Goal: Information Seeking & Learning: Learn about a topic

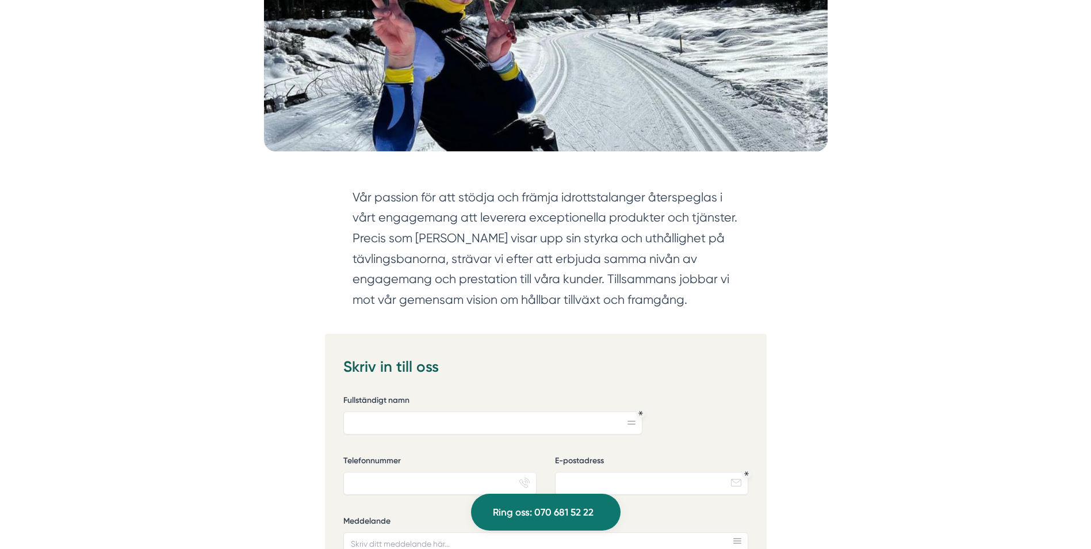
click at [671, 329] on div "Vår passion för att stödja och främja idrottstalanger återspeglas i vårt engage…" at bounding box center [546, 252] width 442 height 164
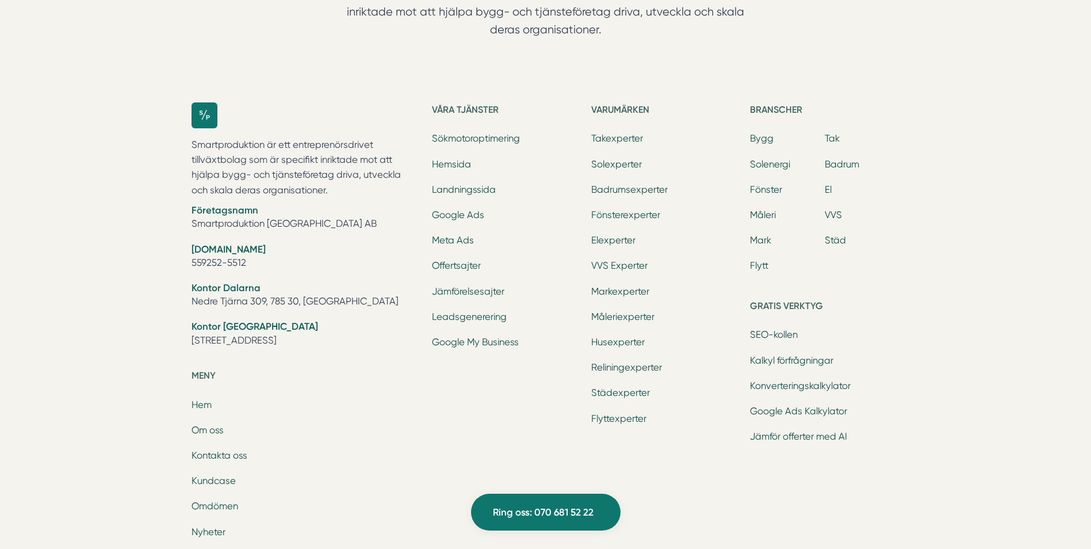
scroll to position [3888, 0]
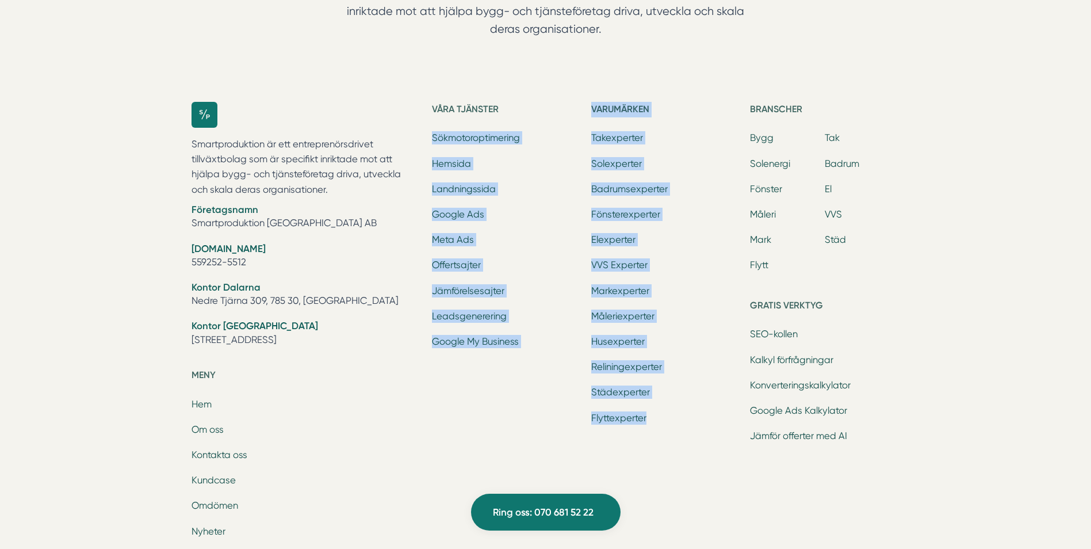
drag, startPoint x: 709, startPoint y: 432, endPoint x: 585, endPoint y: 96, distance: 358.3
click at [585, 96] on div "Smartproduktion är ett entreprenörsdrivet tillväxtbolag som är specifikt inrikt…" at bounding box center [546, 391] width 736 height 616
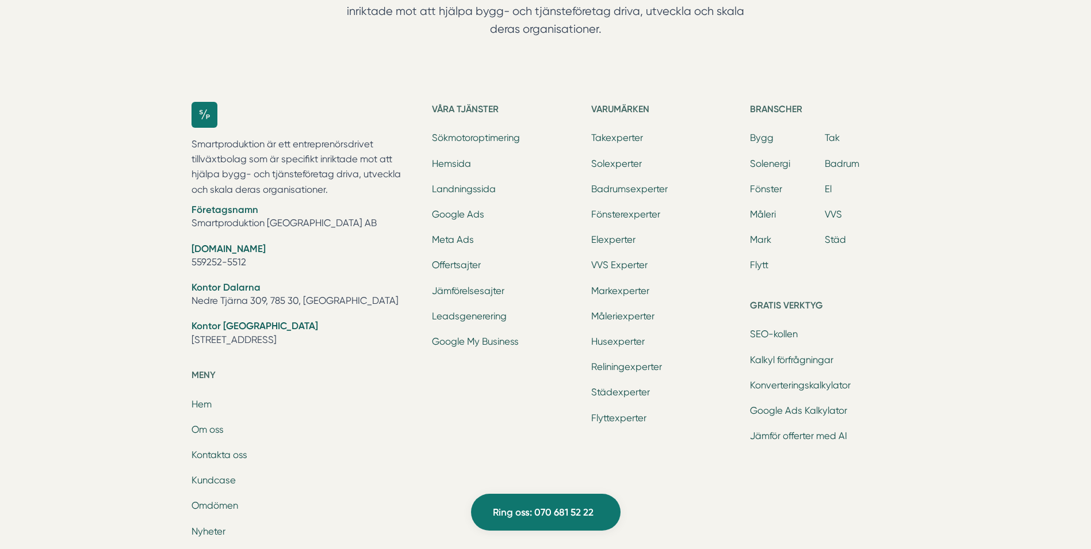
drag, startPoint x: 190, startPoint y: 147, endPoint x: 367, endPoint y: 199, distance: 184.2
click at [367, 199] on div "Smartproduktion är ett entreprenörsdrivet tillväxtbolag som är specifikt inrikt…" at bounding box center [546, 391] width 736 height 616
click at [367, 199] on div "Smartproduktion är ett entreprenörsdrivet tillväxtbolag som är specifikt inrikt…" at bounding box center [305, 235] width 227 height 266
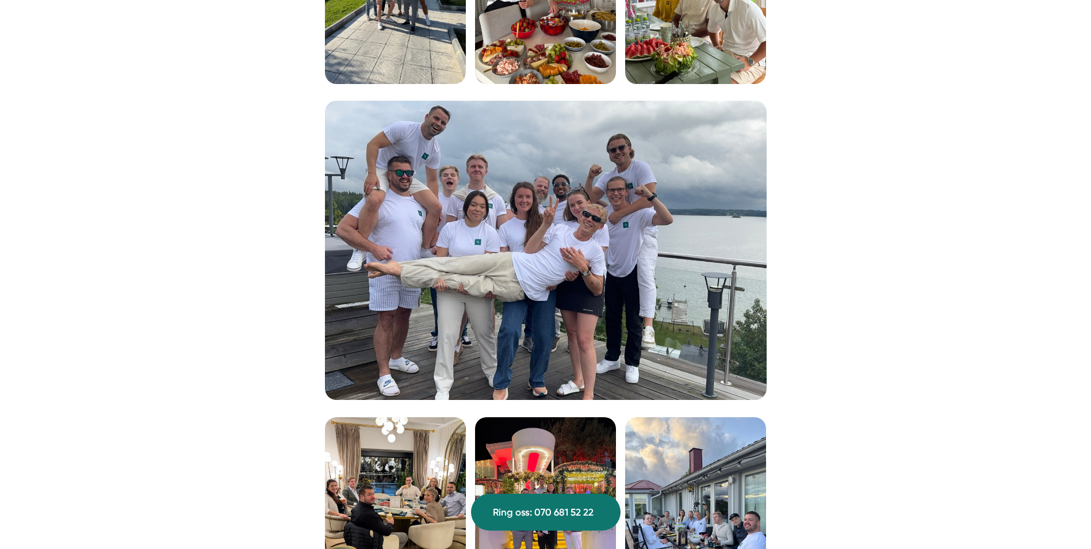
scroll to position [1622, 0]
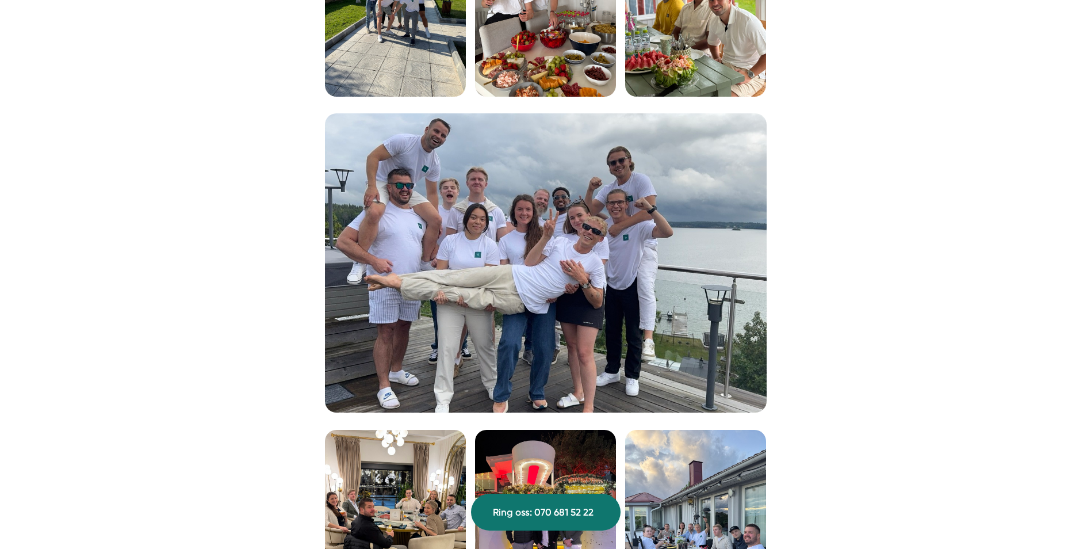
click at [527, 255] on img at bounding box center [546, 262] width 442 height 299
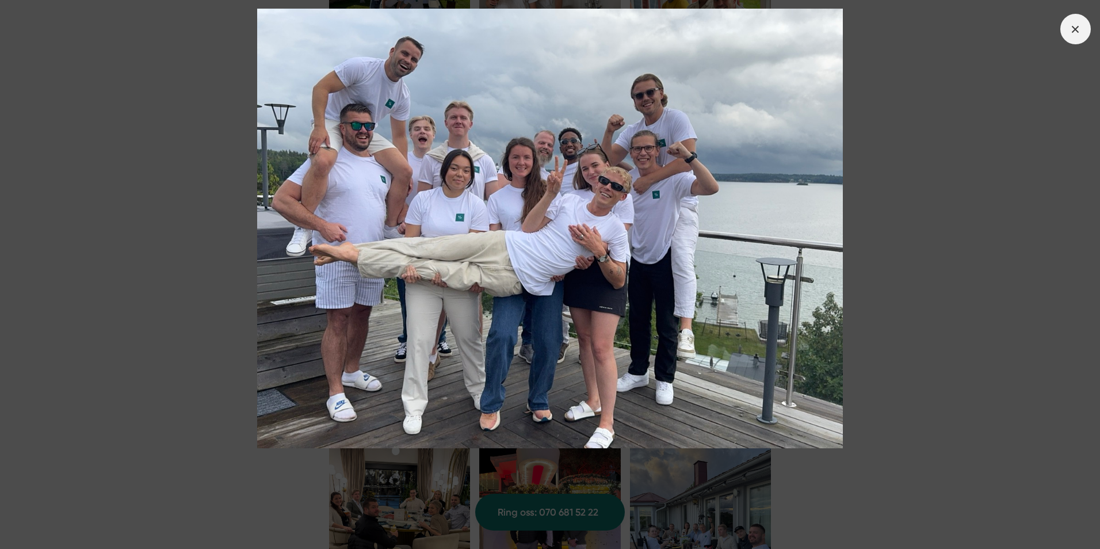
click at [1077, 27] on line at bounding box center [1075, 29] width 6 height 6
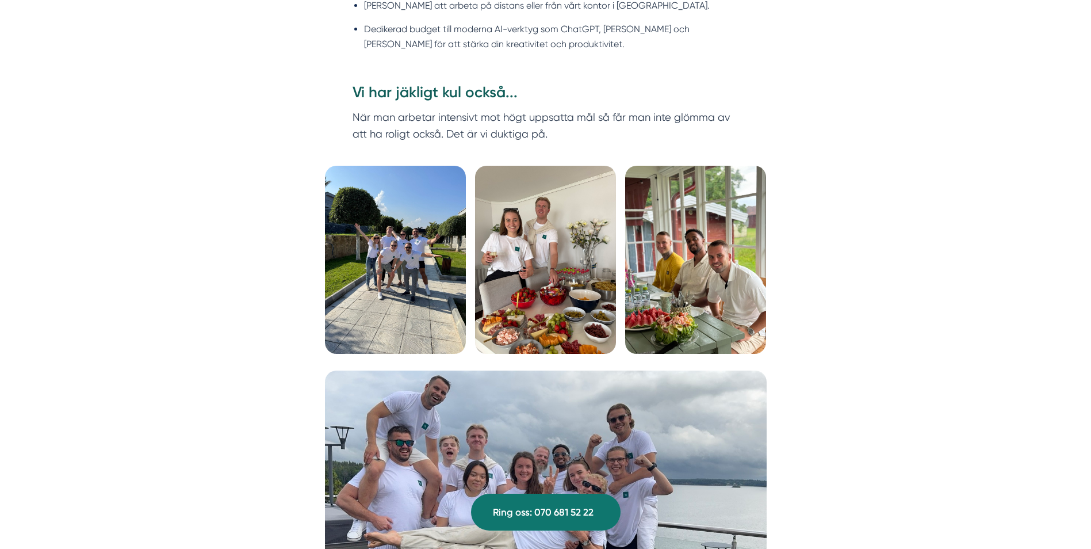
scroll to position [1365, 0]
click at [506, 256] on img at bounding box center [545, 259] width 141 height 188
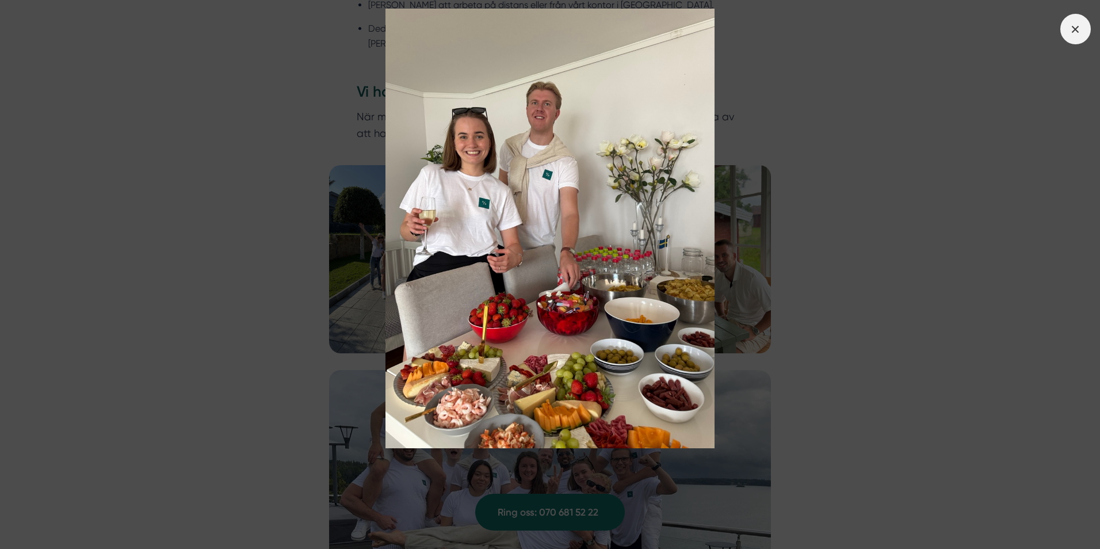
click at [1085, 32] on span at bounding box center [1075, 29] width 30 height 30
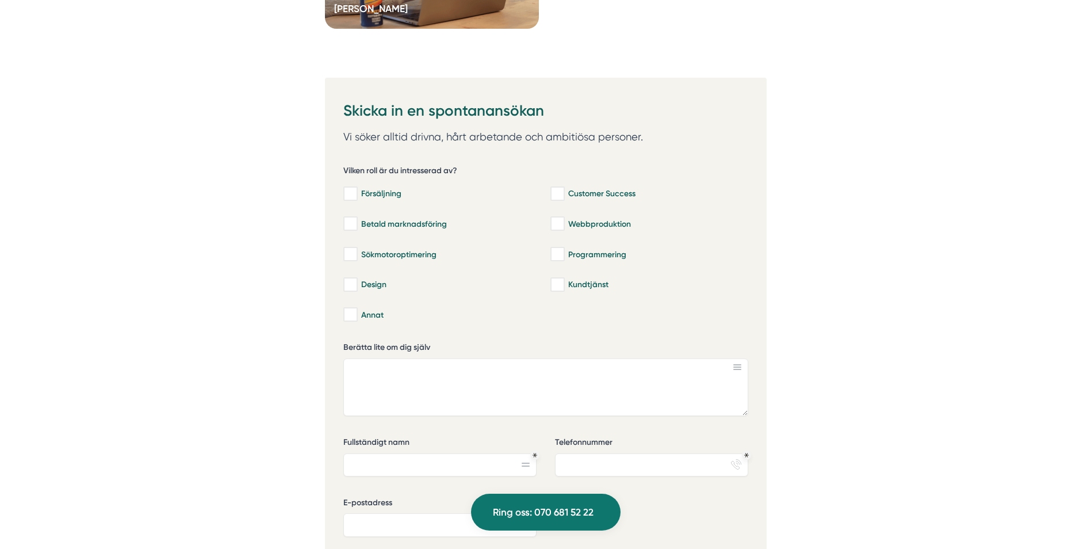
scroll to position [3802, 0]
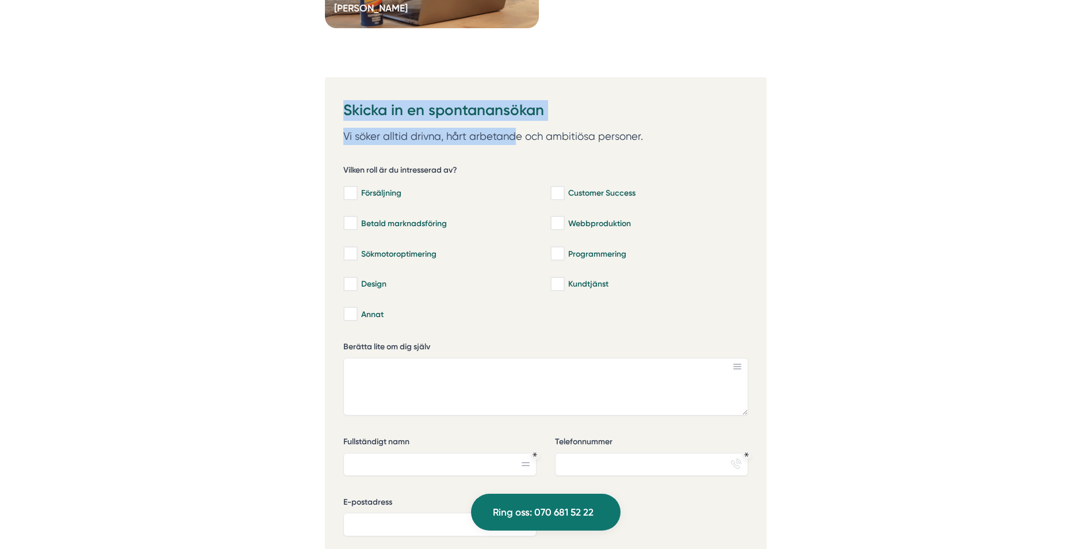
drag, startPoint x: 513, startPoint y: 140, endPoint x: 325, endPoint y: 105, distance: 191.3
click at [325, 105] on div "42d23b57-6510-4697-a273-085501581be7 Skicka in en spontanansökan Vi söker allti…" at bounding box center [546, 358] width 442 height 563
drag, startPoint x: 343, startPoint y: 109, endPoint x: 645, endPoint y: 135, distance: 303.2
click at [645, 135] on div "Skicka in en spontanansökan Vi söker alltid drivna, hårt arbetande och ambitiös…" at bounding box center [545, 120] width 405 height 49
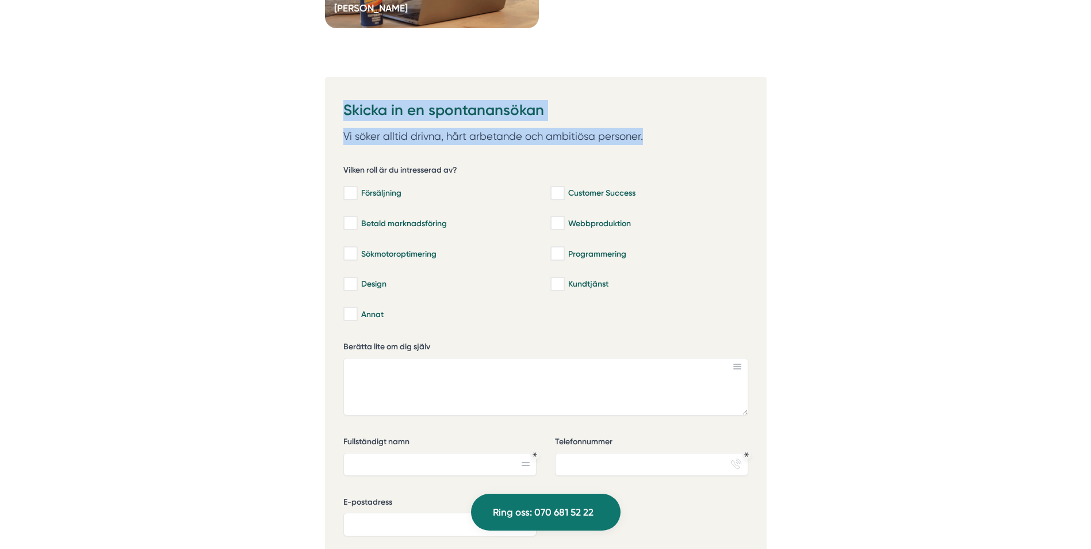
click at [645, 135] on p "Vi söker alltid drivna, hårt arbetande och ambitiösa personer." at bounding box center [545, 136] width 405 height 17
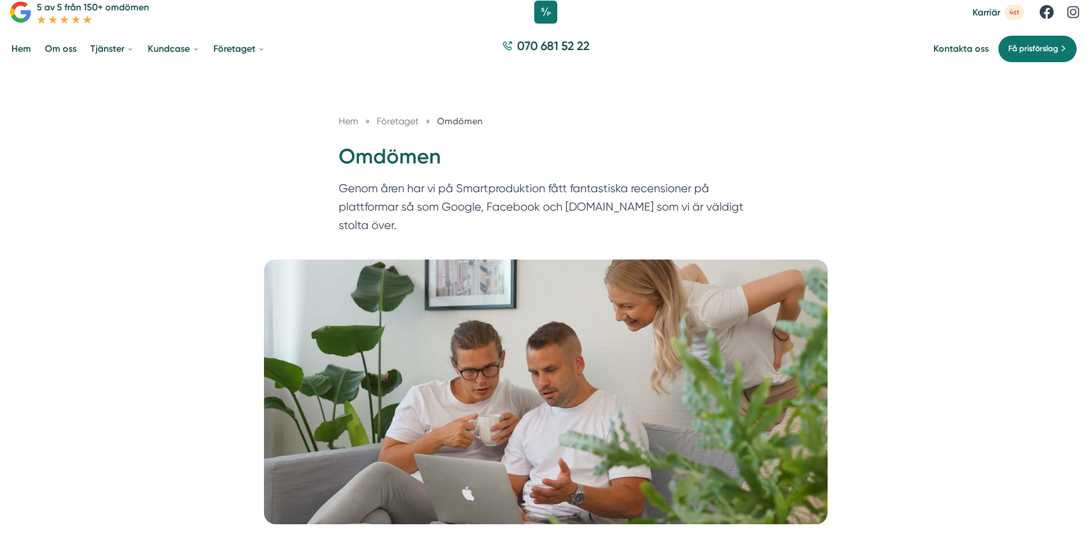
scroll to position [30, 0]
click at [985, 152] on div "Hem » Företaget » Omdömen Omdömen Genom åren har vi på Smartproduktion fått fan…" at bounding box center [545, 163] width 1091 height 191
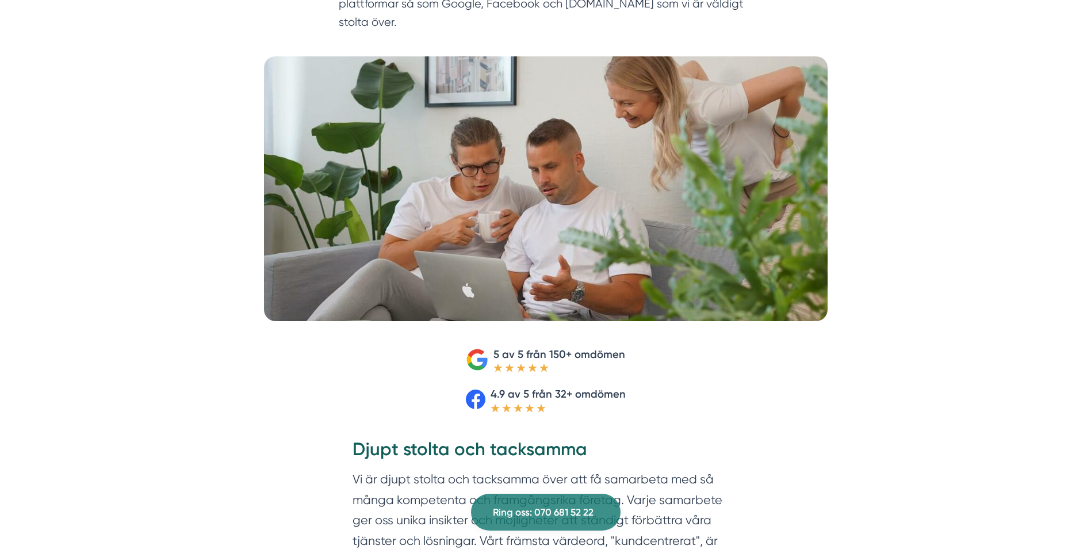
scroll to position [0, 0]
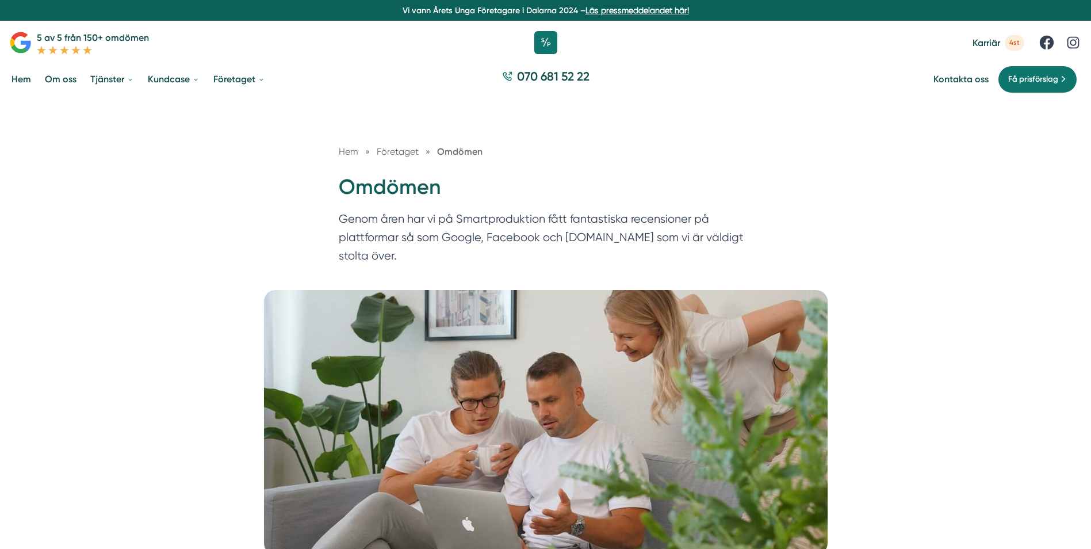
click at [952, 216] on div "Hem » Företaget » Omdömen Omdömen Genom åren har vi på Smartproduktion fått fan…" at bounding box center [545, 193] width 1091 height 191
